Goal: Transaction & Acquisition: Purchase product/service

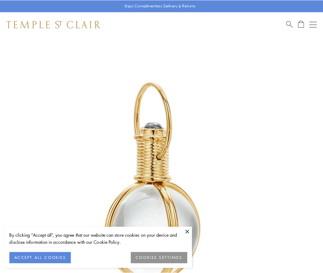
scroll to position [161, 0]
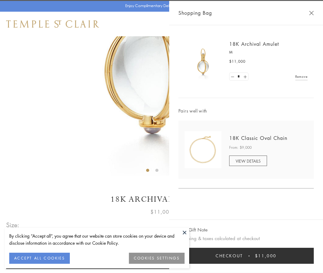
click at [246, 256] on button "Checkout $11,000" at bounding box center [246, 256] width 135 height 16
